Goal: Task Accomplishment & Management: Manage account settings

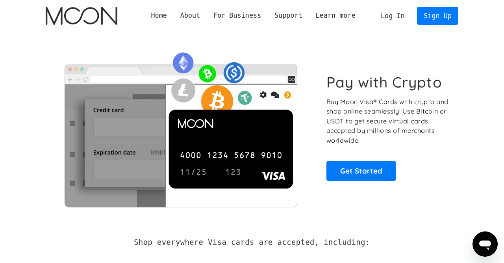
click at [392, 18] on link "Log In" at bounding box center [392, 15] width 37 height 17
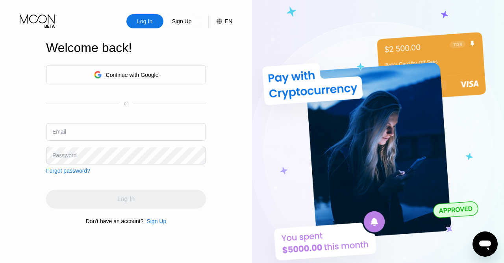
click at [80, 135] on input "text" at bounding box center [126, 132] width 160 height 18
type input "[EMAIL_ADDRESS][DOMAIN_NAME]"
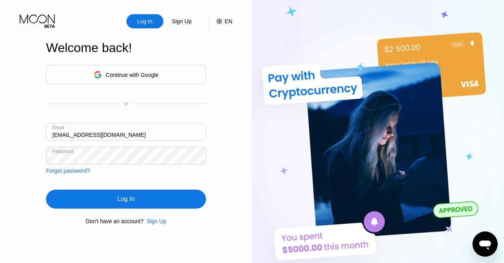
click at [98, 201] on div "Log In" at bounding box center [126, 198] width 160 height 19
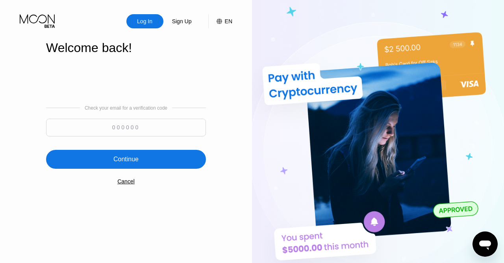
click at [120, 129] on input at bounding box center [126, 128] width 160 height 18
paste input "141189"
type input "141189"
click at [130, 167] on div "Continue" at bounding box center [126, 159] width 160 height 19
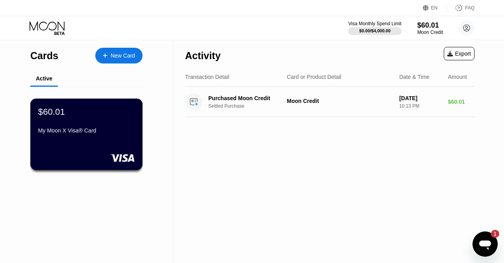
click at [81, 131] on div "My Moon X Visa® Card" at bounding box center [86, 130] width 97 height 6
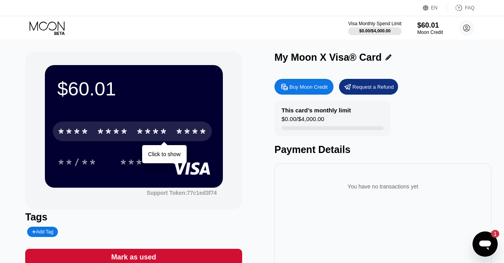
click at [119, 129] on div "* * * *" at bounding box center [113, 132] width 32 height 13
click at [158, 134] on div "* * * *" at bounding box center [152, 132] width 32 height 13
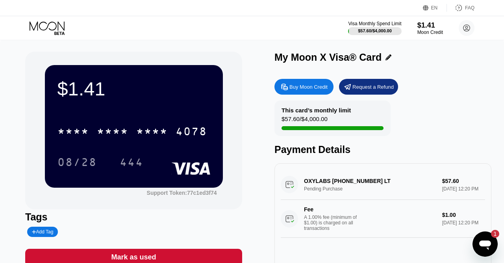
scroll to position [41, 0]
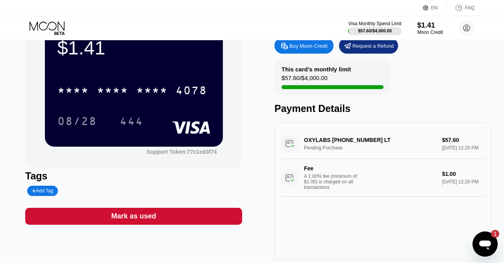
drag, startPoint x: 297, startPoint y: 141, endPoint x: 478, endPoint y: 154, distance: 181.7
click at [478, 154] on div "OXYLABS [PHONE_NUMBER] LT Pending Purchase $57.60 [DATE] 12:20 PM Fee A 1.00% f…" at bounding box center [383, 162] width 204 height 68
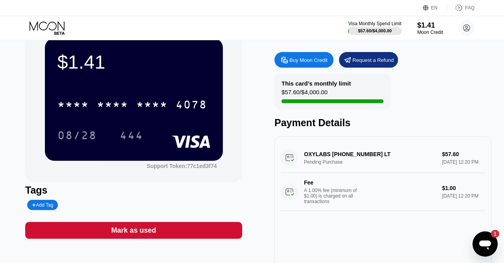
scroll to position [0, 0]
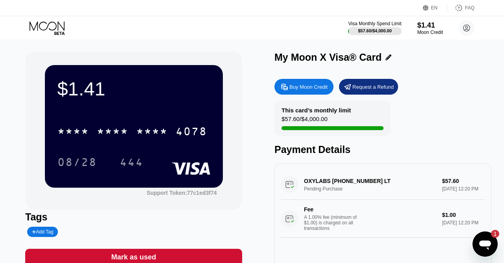
click at [46, 24] on icon at bounding box center [48, 28] width 37 height 14
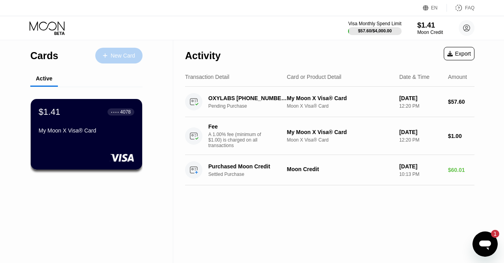
click at [126, 59] on div "New Card" at bounding box center [123, 55] width 24 height 7
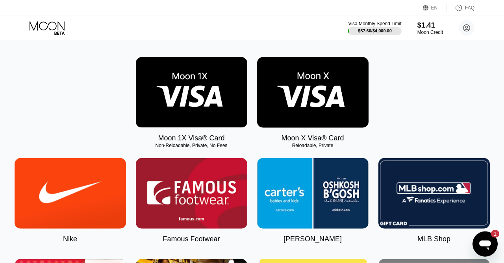
scroll to position [123, 0]
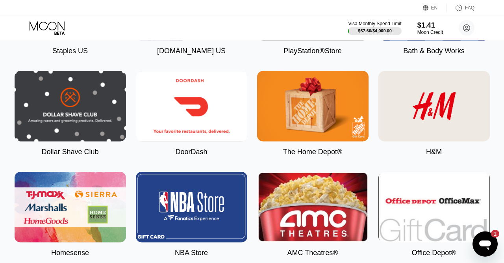
scroll to position [1598, 0]
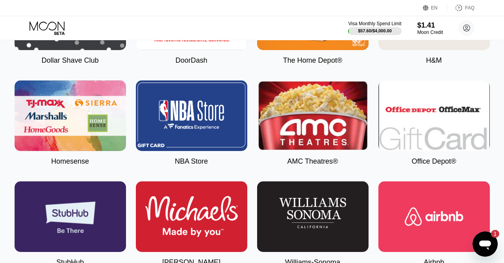
scroll to position [1598, 0]
